Goal: Check status: Check status

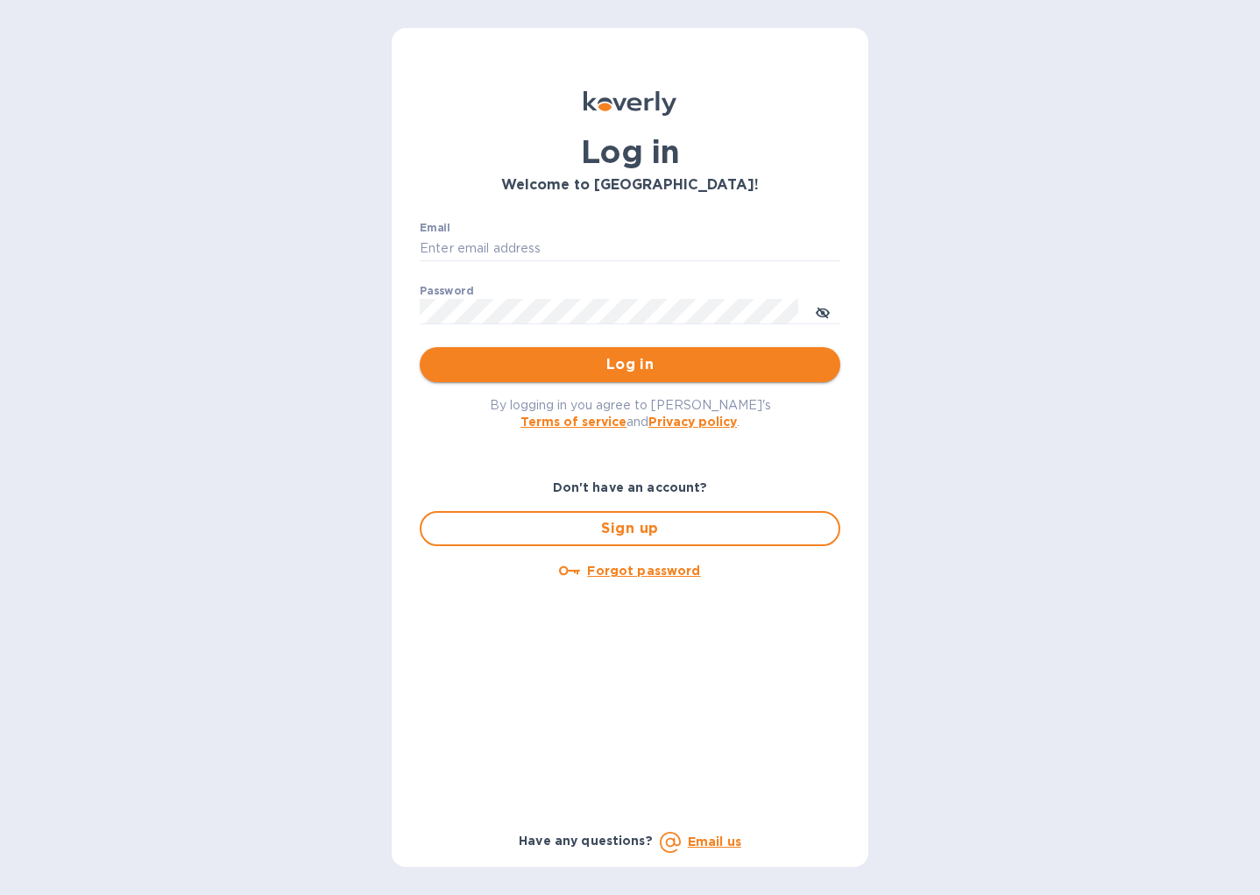
type input "[EMAIL_ADDRESS][DOMAIN_NAME]"
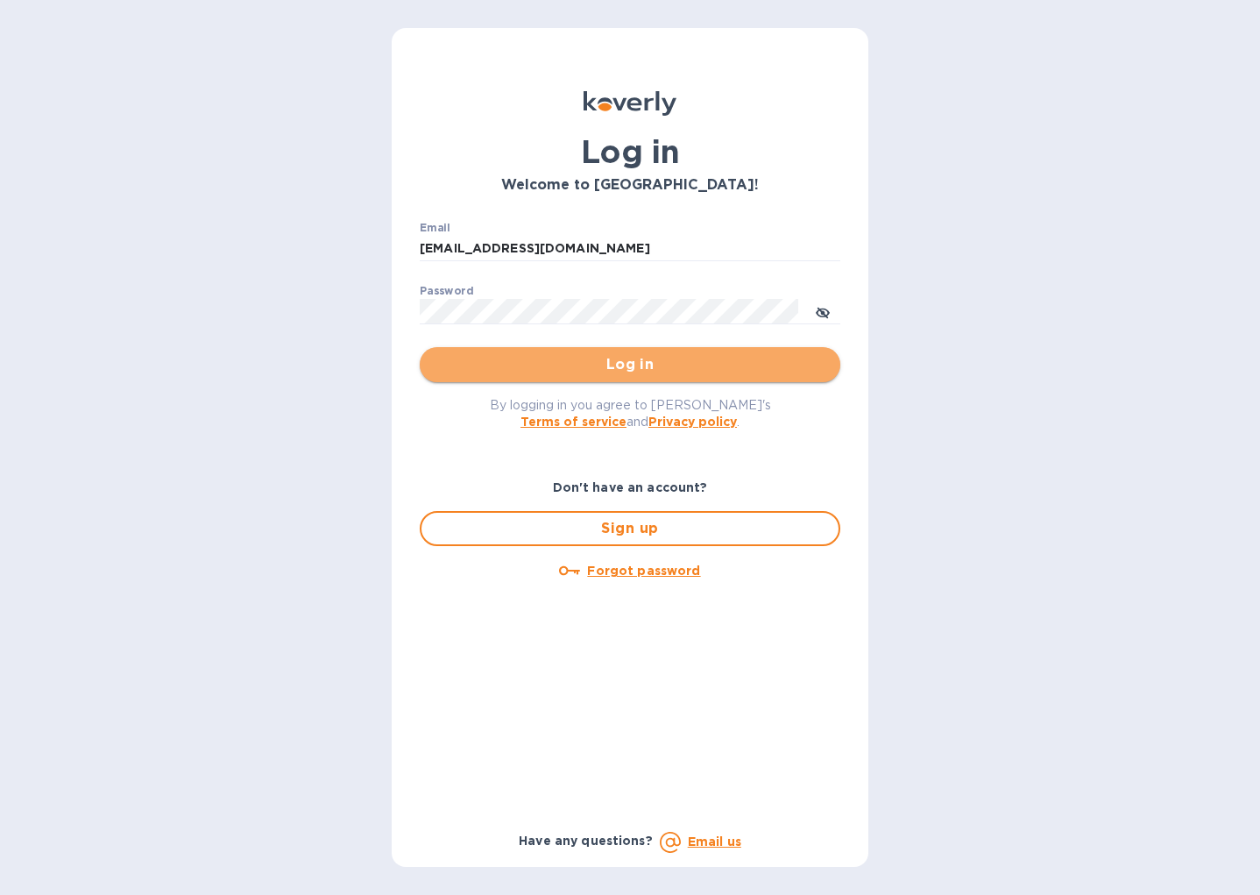
click at [653, 366] on span "Log in" at bounding box center [630, 364] width 393 height 21
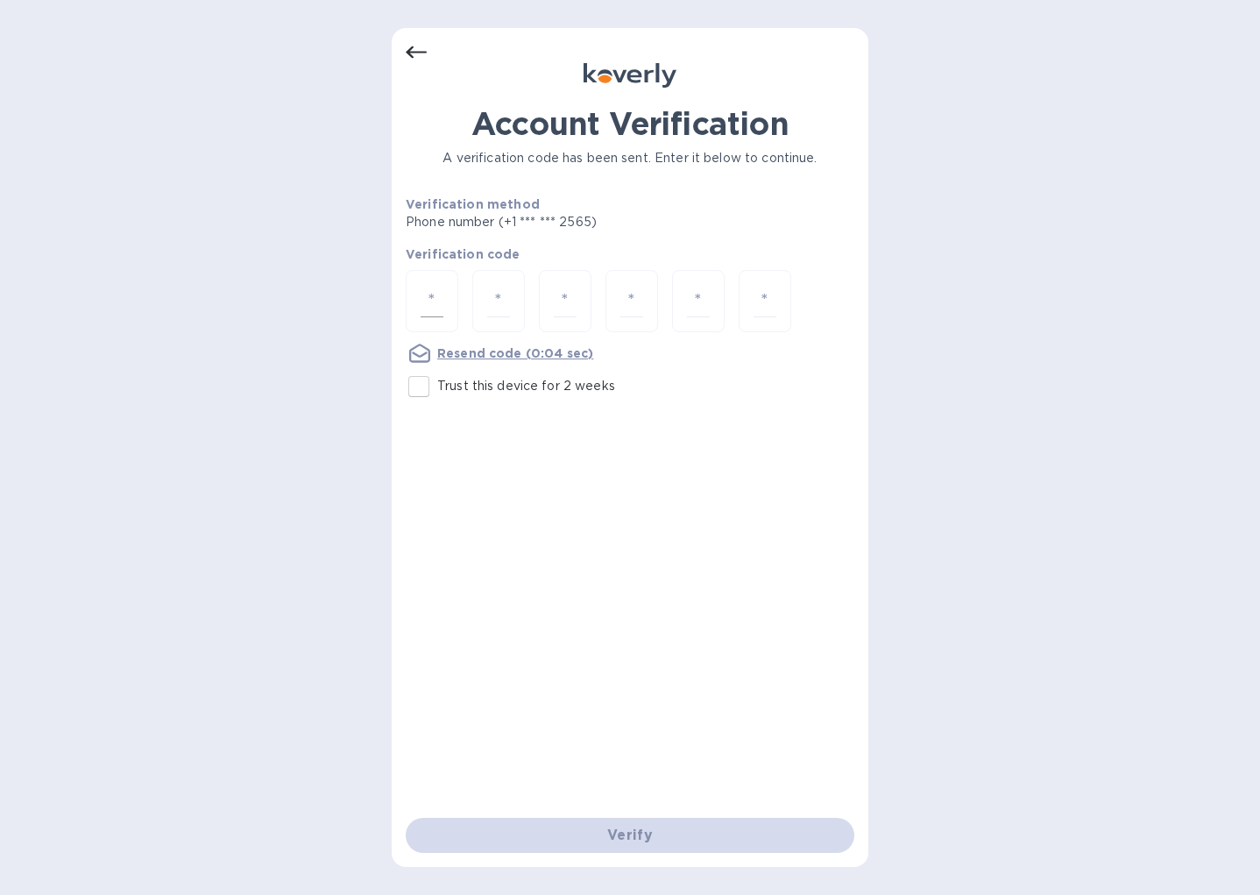
click at [433, 288] on input "number" at bounding box center [432, 301] width 23 height 32
type input "4"
type input "8"
type input "3"
type input "2"
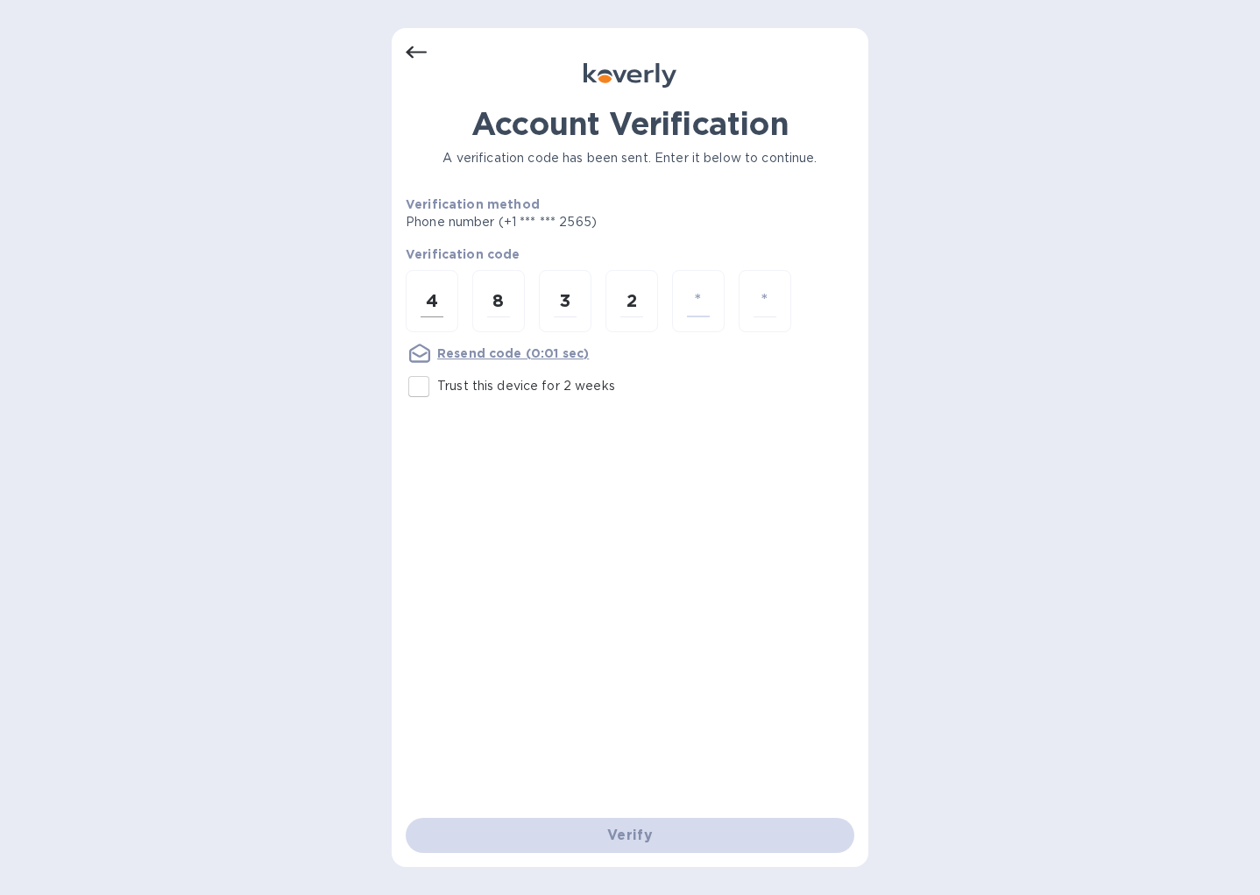
type input "0"
type input "4"
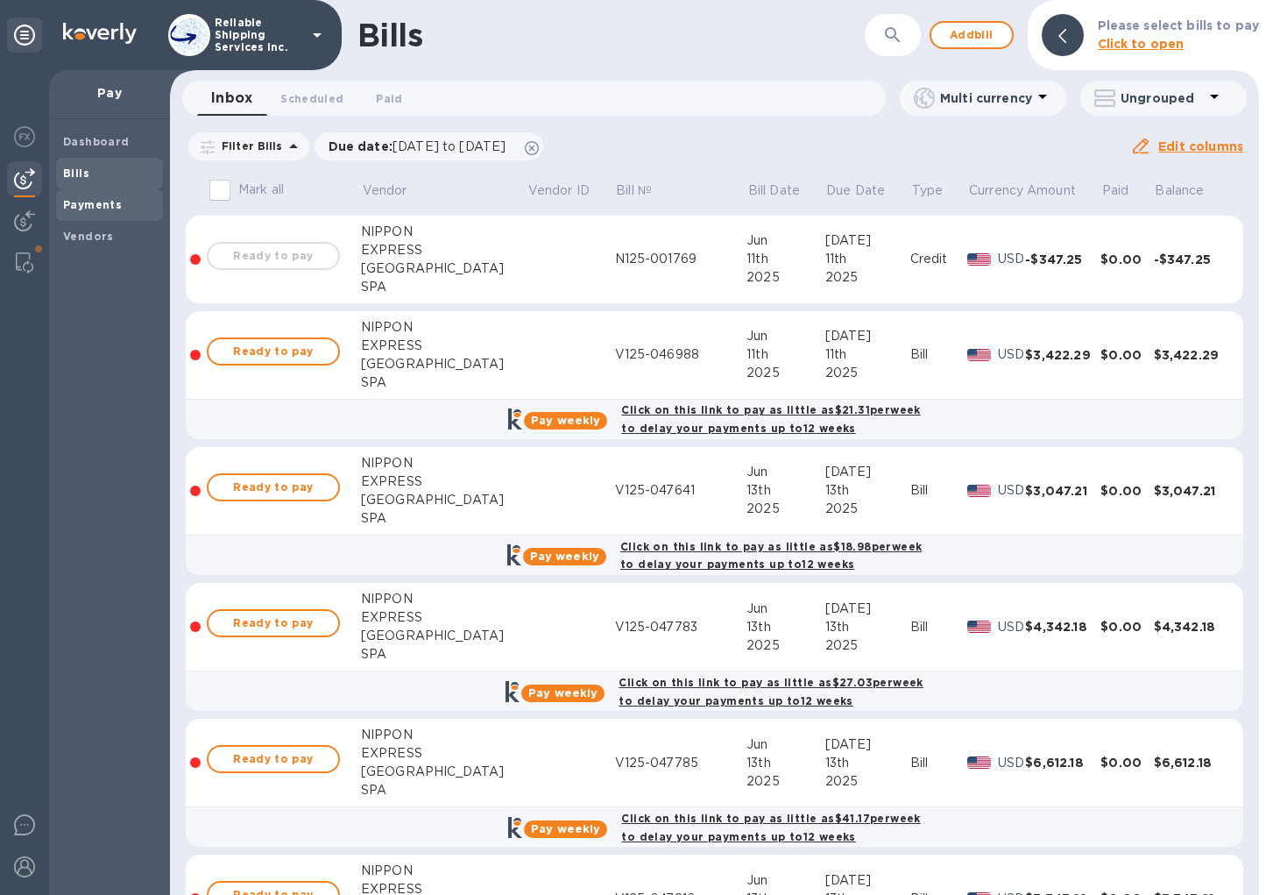
click at [127, 199] on span "Payments" at bounding box center [109, 205] width 93 height 18
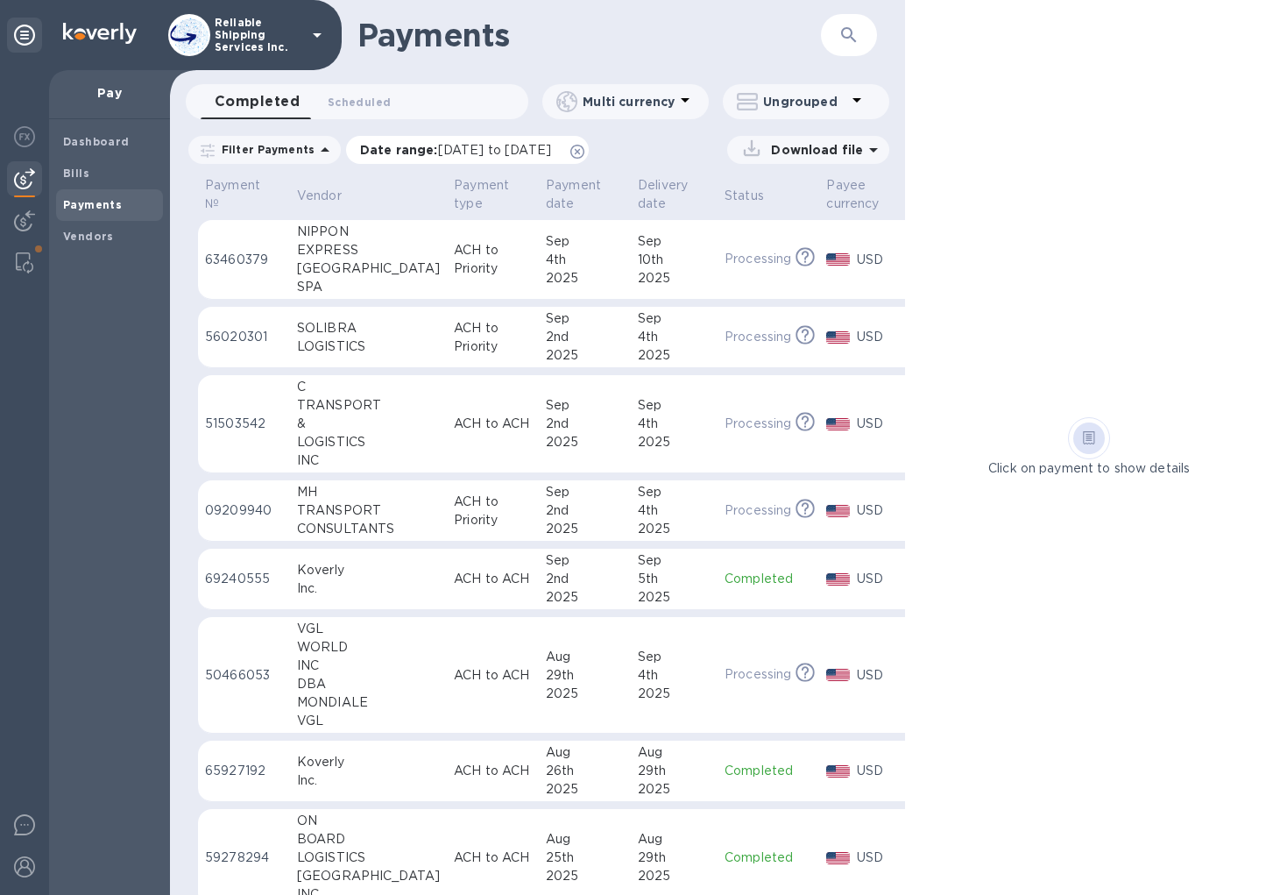
click at [584, 151] on icon at bounding box center [577, 152] width 14 height 14
click at [570, 276] on div "2025" at bounding box center [585, 278] width 78 height 18
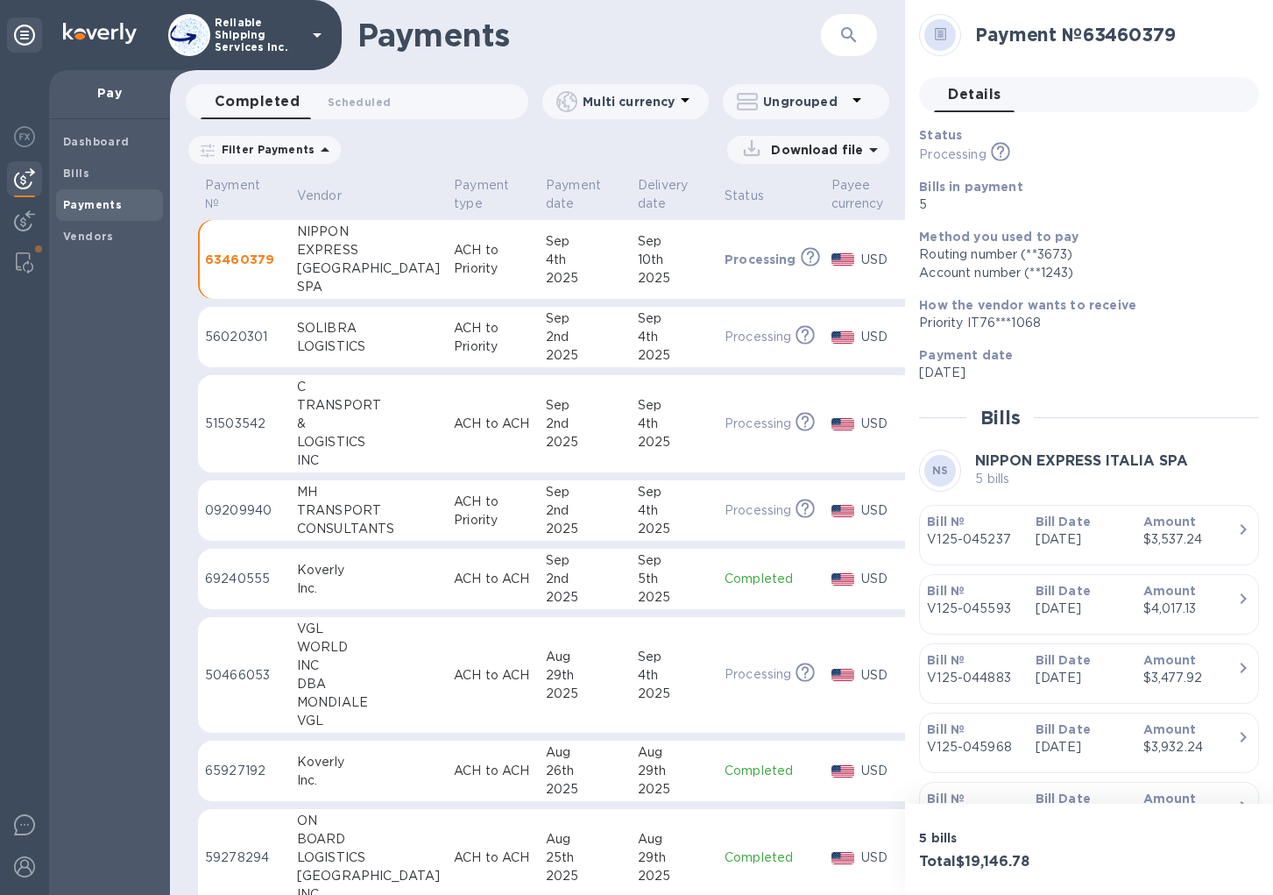
click at [1118, 536] on p "[DATE]" at bounding box center [1083, 539] width 94 height 18
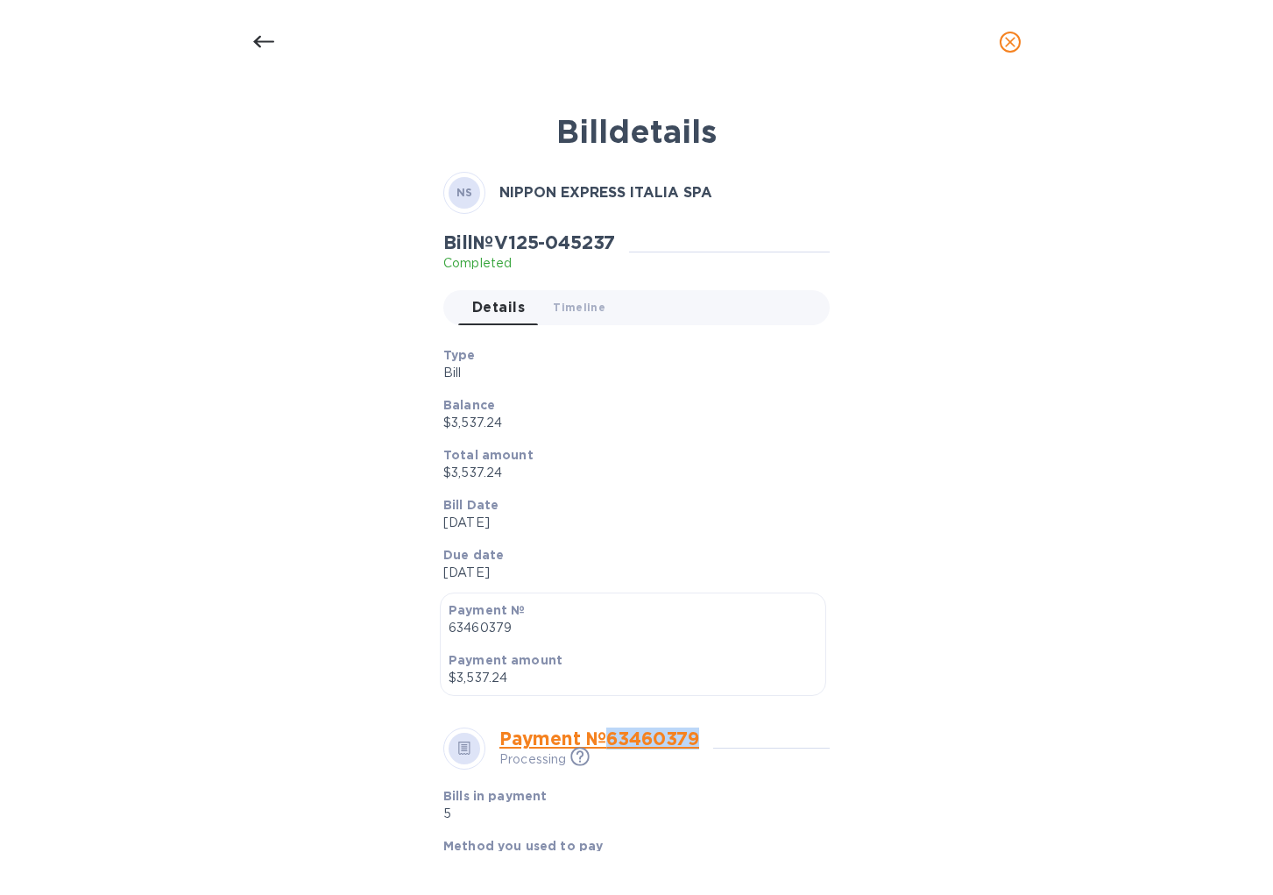
drag, startPoint x: 712, startPoint y: 739, endPoint x: 614, endPoint y: 738, distance: 98.1
click at [614, 738] on div "Payment № 63460379 Processing This payment is under compliance review, which ma…" at bounding box center [606, 747] width 214 height 41
copy link "63460379"
